Goal: Transaction & Acquisition: Purchase product/service

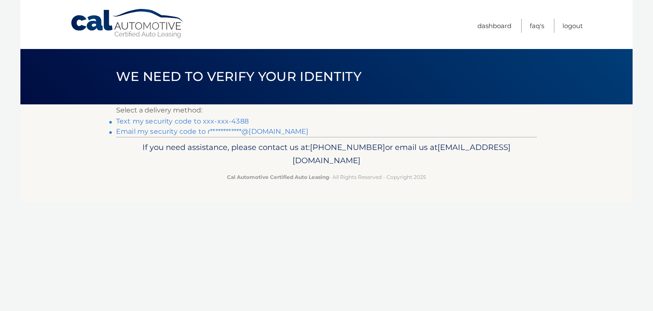
click at [199, 121] on link "Text my security code to xxx-xxx-4388" at bounding box center [182, 121] width 133 height 8
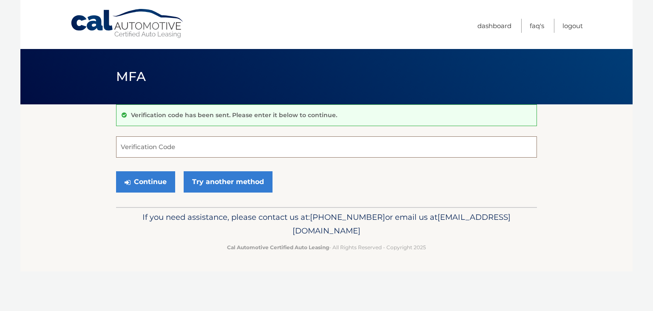
click at [172, 139] on input "Verification Code" at bounding box center [326, 146] width 421 height 21
type input "146751"
click at [149, 182] on button "Continue" at bounding box center [145, 181] width 59 height 21
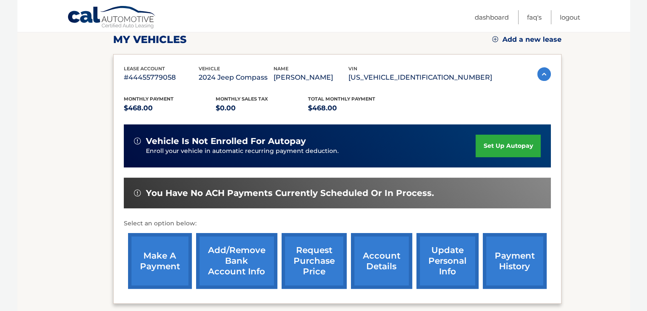
scroll to position [128, 0]
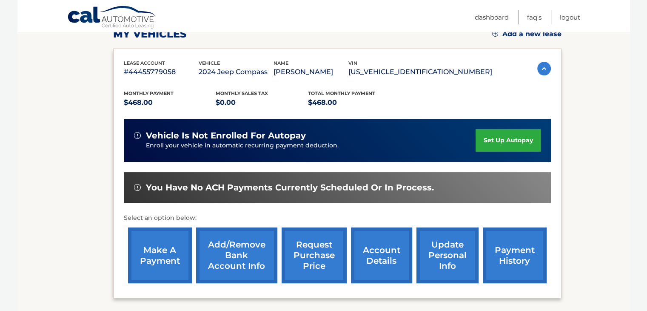
click at [168, 259] on link "make a payment" at bounding box center [160, 255] width 64 height 56
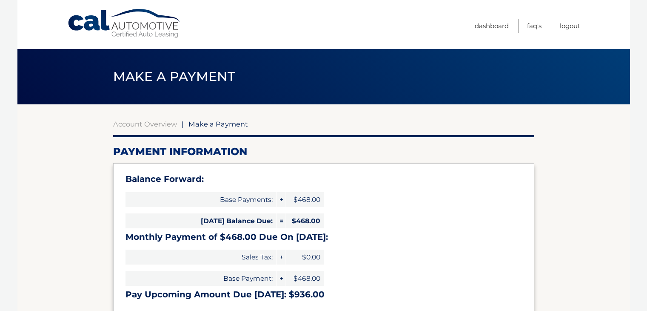
select select "YmRiNmFkZGEtZmIxMy00OWMzLTljOTEtYTAyMzJiYWQ1ZDlm"
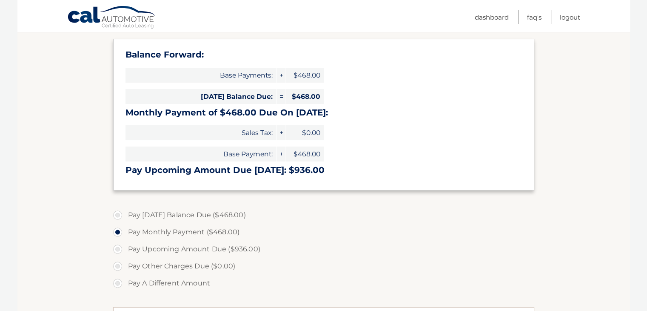
scroll to position [128, 0]
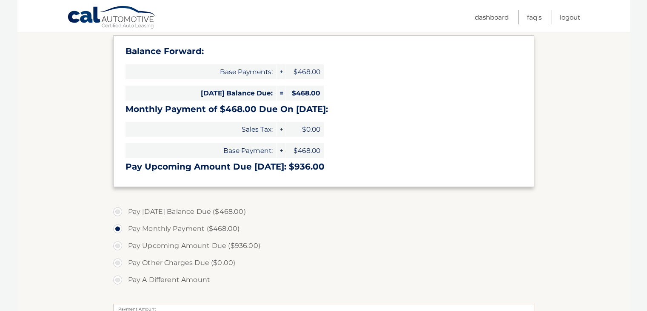
click at [117, 211] on label "Pay Today's Balance Due ($468.00)" at bounding box center [323, 211] width 421 height 17
click at [117, 211] on input "Pay Today's Balance Due ($468.00)" at bounding box center [121, 210] width 9 height 14
radio input "true"
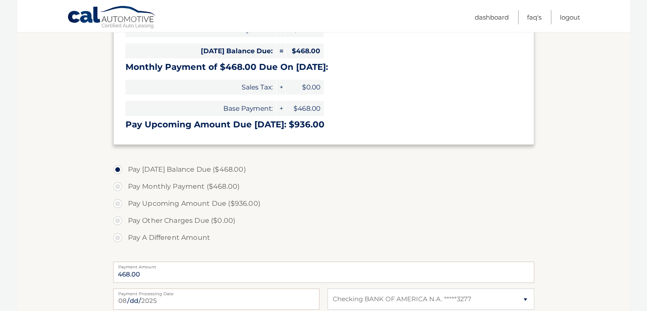
scroll to position [170, 0]
click at [117, 187] on label "Pay Monthly Payment ($468.00)" at bounding box center [323, 185] width 421 height 17
click at [117, 187] on input "Pay Monthly Payment ($468.00)" at bounding box center [121, 184] width 9 height 14
radio input "true"
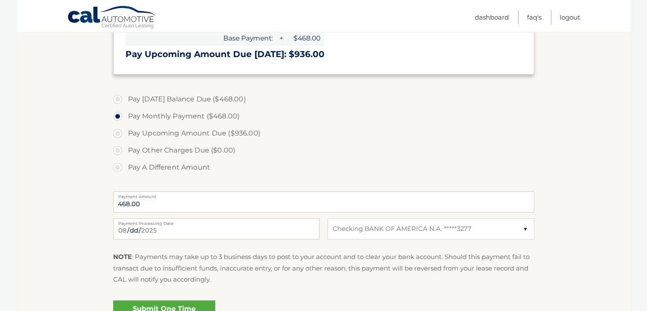
scroll to position [255, 0]
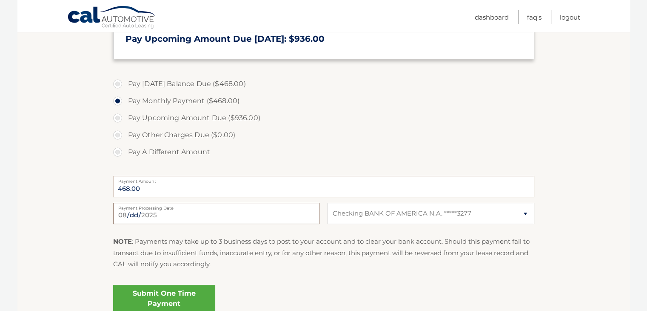
click at [151, 216] on input "2025-08-13" at bounding box center [216, 212] width 206 height 21
type input "2025-08-14"
click at [137, 293] on link "Submit One Time Payment" at bounding box center [164, 298] width 102 height 27
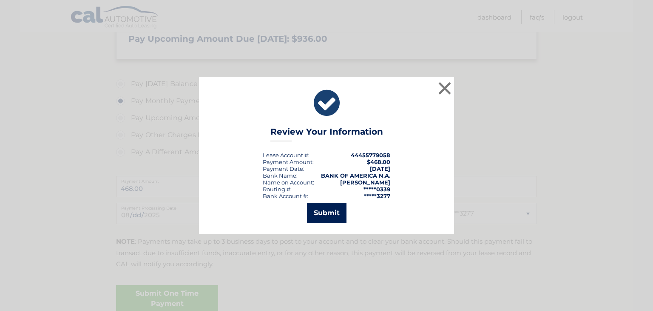
click at [325, 206] on button "Submit" at bounding box center [327, 212] width 40 height 20
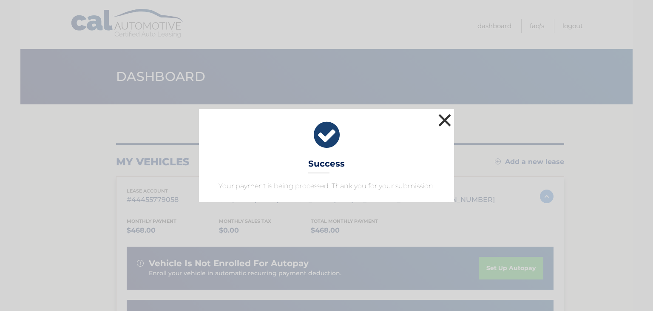
click at [449, 120] on button "×" at bounding box center [444, 119] width 17 height 17
